Goal: Entertainment & Leisure: Consume media (video, audio)

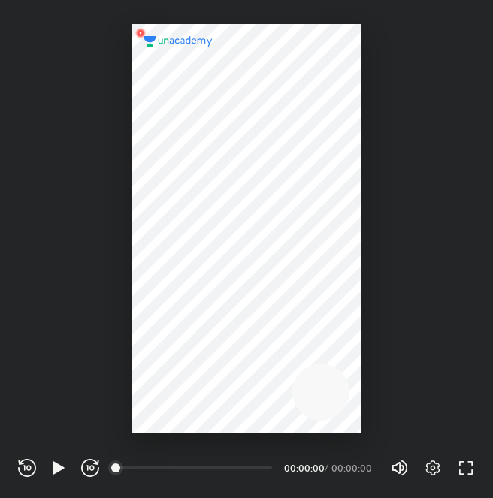
scroll to position [498, 493]
click at [56, 470] on icon "button" at bounding box center [58, 467] width 11 height 13
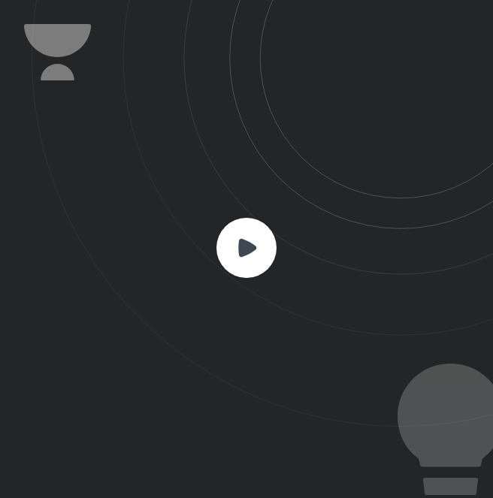
click at [251, 273] on rect at bounding box center [246, 248] width 60 height 60
click at [254, 256] on rect at bounding box center [246, 248] width 60 height 60
click at [254, 260] on rect at bounding box center [246, 248] width 60 height 60
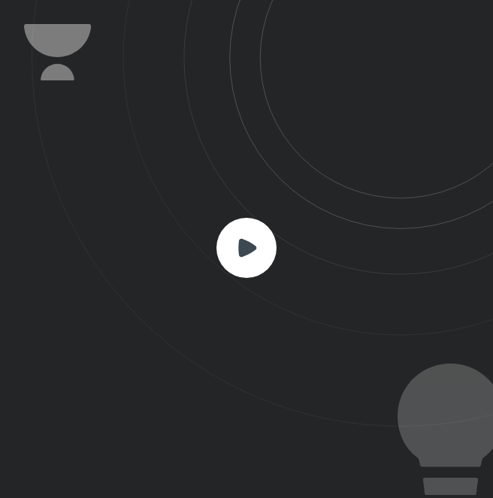
click at [243, 250] on icon at bounding box center [247, 247] width 18 height 18
click at [243, 258] on rect at bounding box center [246, 248] width 60 height 60
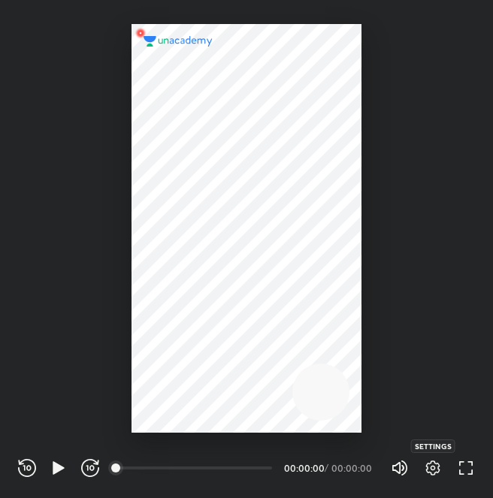
click at [428, 470] on icon "button" at bounding box center [433, 468] width 18 height 18
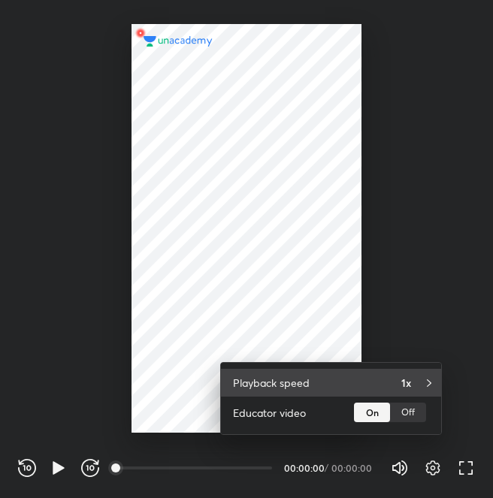
click at [364, 383] on div "Playback speed 1x" at bounding box center [331, 383] width 220 height 28
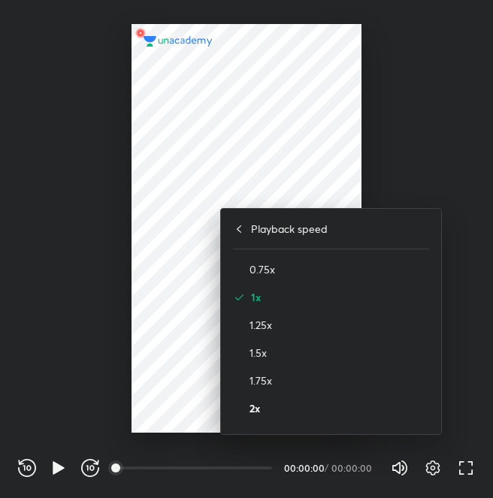
click at [352, 405] on h4 "2x" at bounding box center [339, 409] width 180 height 16
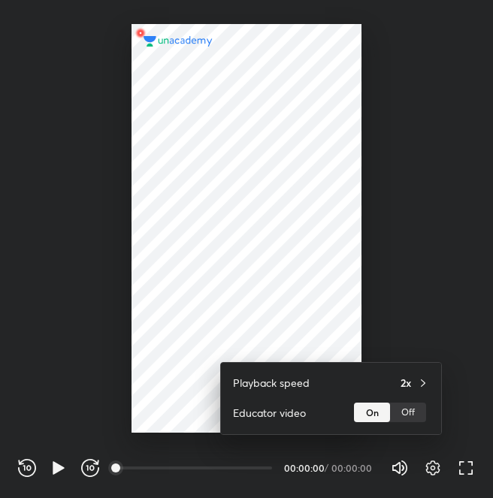
drag, startPoint x: 121, startPoint y: 465, endPoint x: 207, endPoint y: 462, distance: 86.5
click at [207, 462] on div at bounding box center [246, 249] width 493 height 498
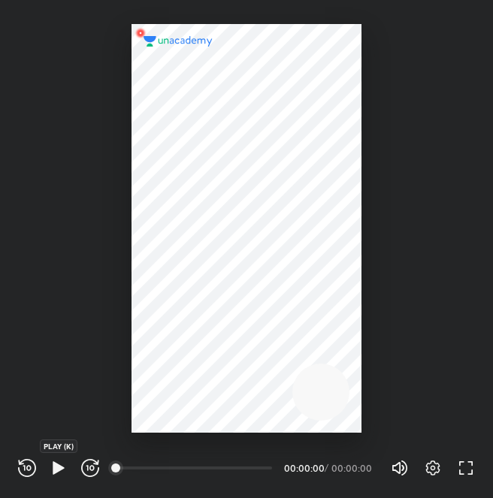
click at [59, 468] on icon "button" at bounding box center [58, 467] width 11 height 13
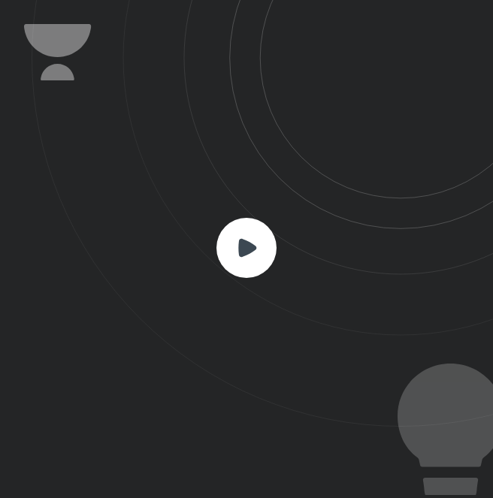
click at [232, 239] on rect at bounding box center [246, 248] width 60 height 60
